Goal: Task Accomplishment & Management: Use online tool/utility

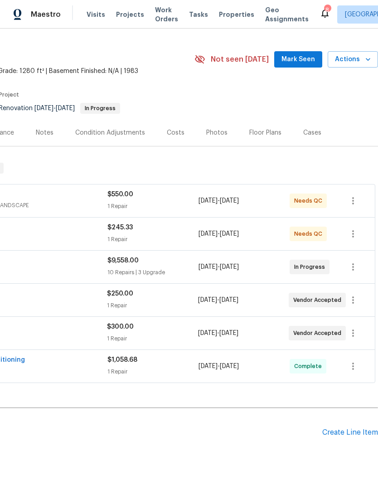
scroll to position [19, 134]
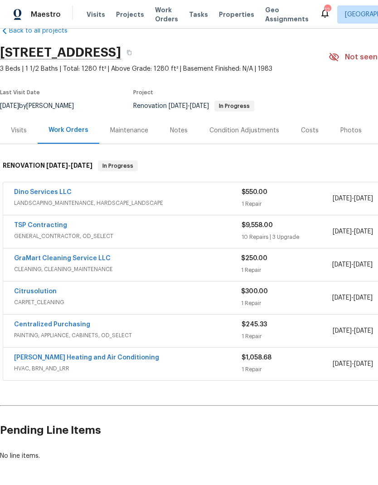
scroll to position [20, 0]
click at [191, 135] on div "Notes" at bounding box center [178, 130] width 39 height 27
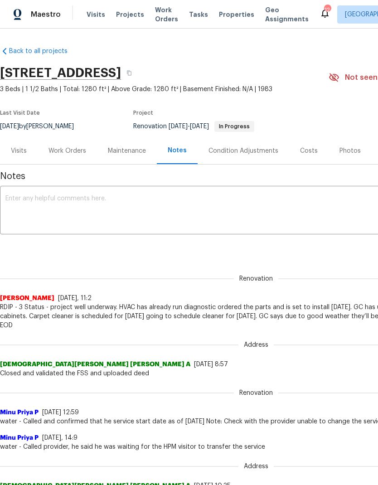
click at [268, 203] on textarea at bounding box center [255, 211] width 501 height 32
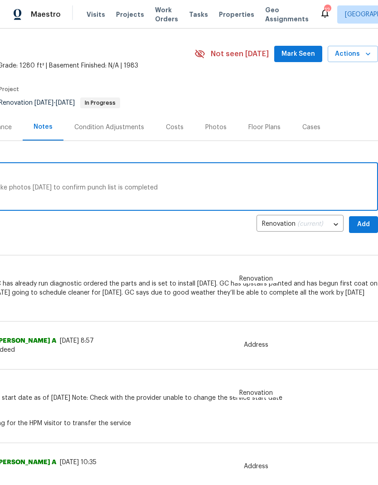
scroll to position [24, 134]
type textarea "RDIP - 7 Status - job complete, going to act and take photos tomorrow to confir…"
click at [365, 225] on span "Add" at bounding box center [363, 223] width 14 height 11
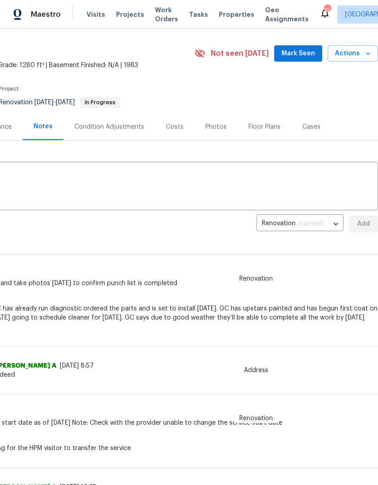
click at [331, 58] on button "Actions" at bounding box center [352, 53] width 50 height 17
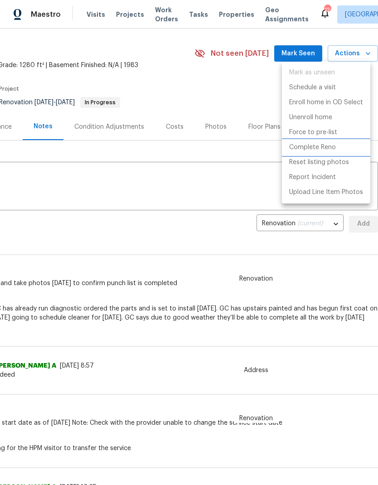
click at [339, 146] on li "Complete Reno" at bounding box center [326, 147] width 88 height 15
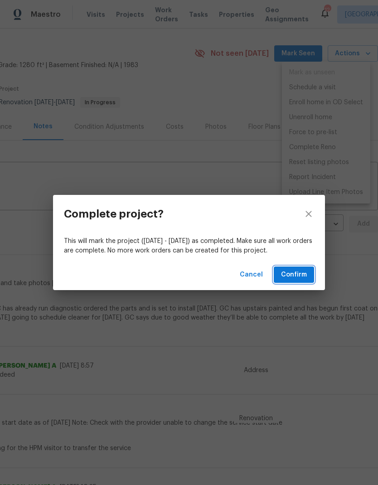
click at [300, 267] on button "Confirm" at bounding box center [294, 274] width 40 height 17
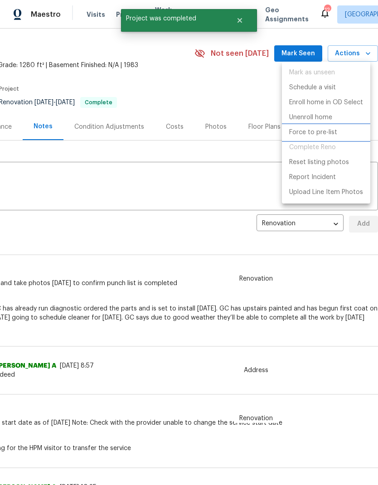
click at [337, 136] on li "Force to pre-list" at bounding box center [326, 132] width 88 height 15
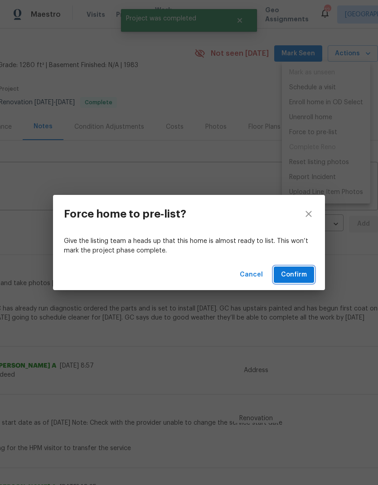
click at [305, 274] on span "Confirm" at bounding box center [294, 274] width 26 height 11
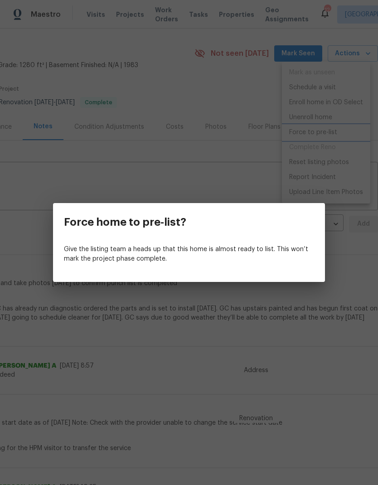
click at [250, 148] on div "Force home to pre-list? Give the listing team a heads up that this home is almo…" at bounding box center [189, 242] width 378 height 485
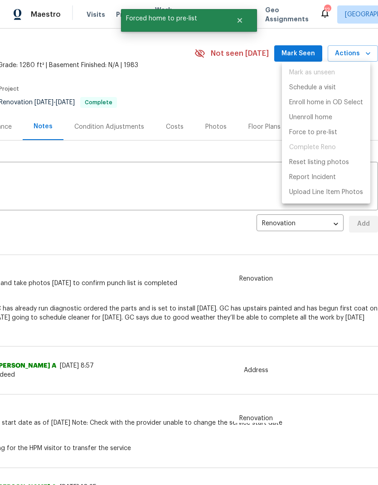
click at [245, 23] on div at bounding box center [189, 242] width 378 height 485
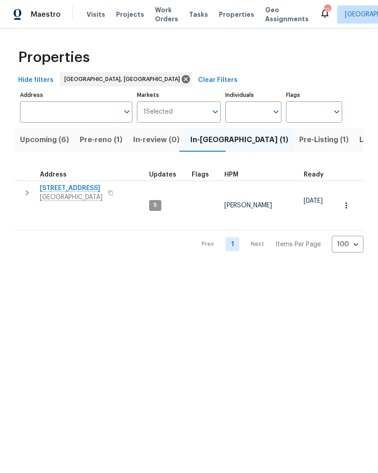
click at [37, 150] on button "Upcoming (6)" at bounding box center [44, 140] width 60 height 24
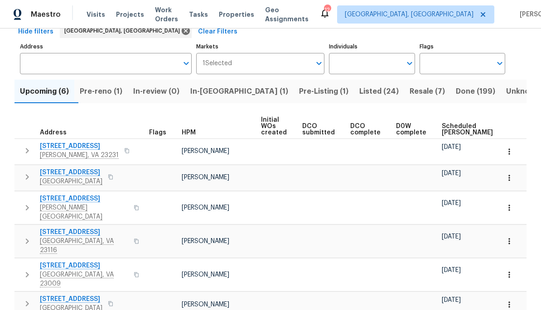
scroll to position [50, 0]
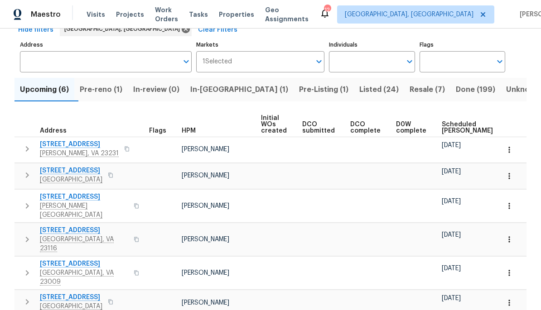
click at [54, 202] on span "Chester, VA 23831" at bounding box center [84, 211] width 88 height 18
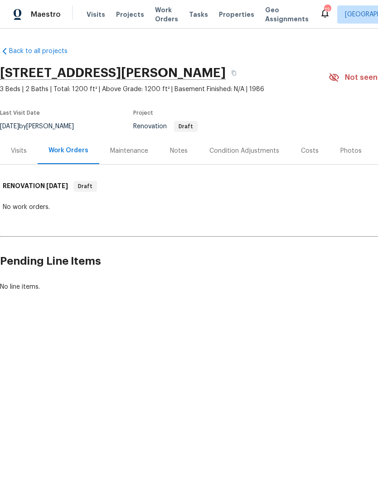
click at [255, 150] on div "Condition Adjustments" at bounding box center [244, 150] width 70 height 9
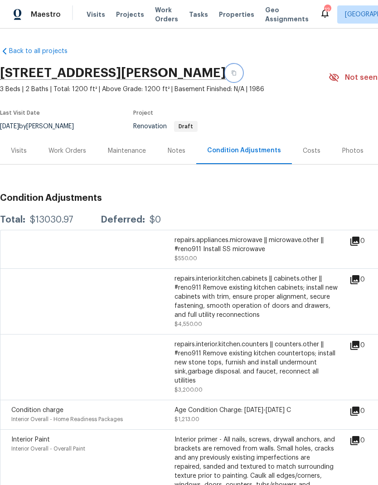
click at [242, 71] on button "button" at bounding box center [234, 73] width 16 height 16
